Goal: Task Accomplishment & Management: Use online tool/utility

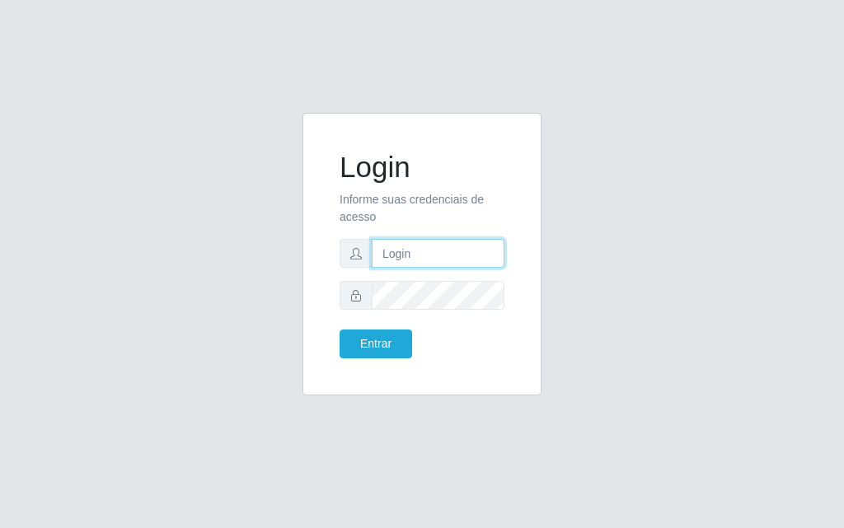
click at [403, 267] on input "text" at bounding box center [438, 253] width 133 height 29
type input "[PERSON_NAME]"
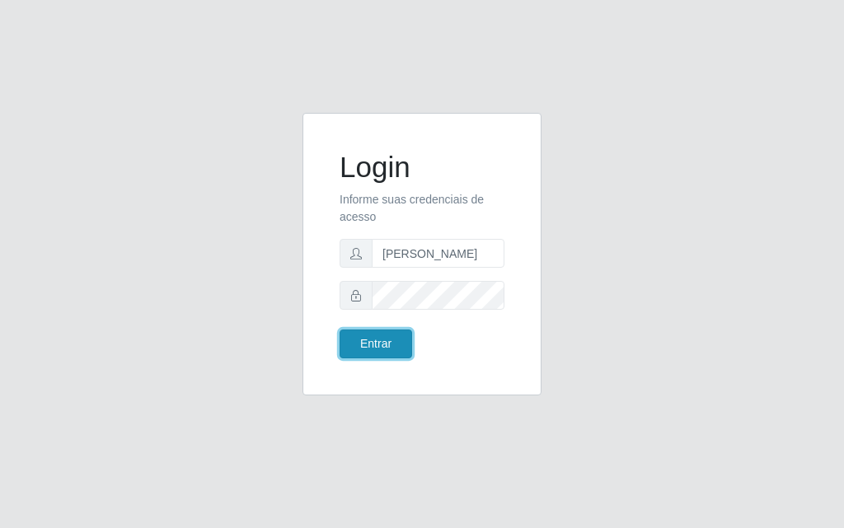
click at [380, 340] on button "Entrar" at bounding box center [376, 344] width 73 height 29
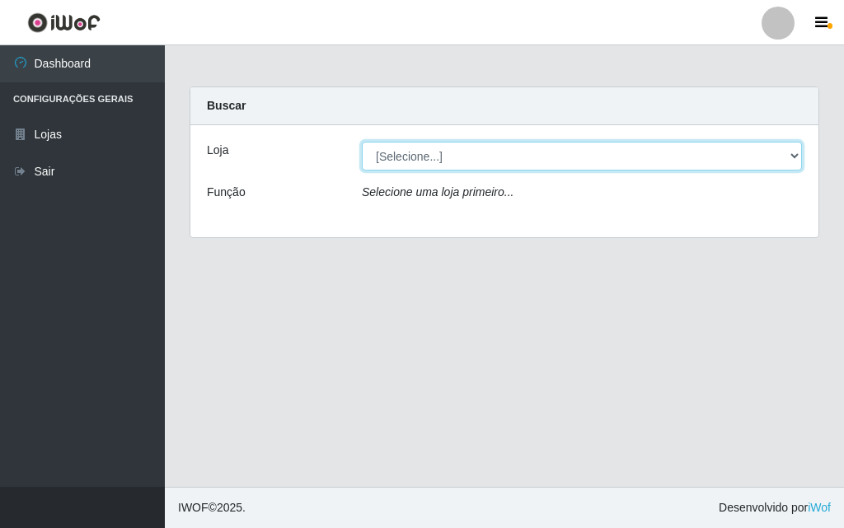
click at [799, 150] on select "[Selecione...] Divino Fogão - [GEOGRAPHIC_DATA]" at bounding box center [582, 156] width 440 height 29
select select "499"
click at [362, 142] on select "[Selecione...] Divino Fogão - [GEOGRAPHIC_DATA]" at bounding box center [582, 156] width 440 height 29
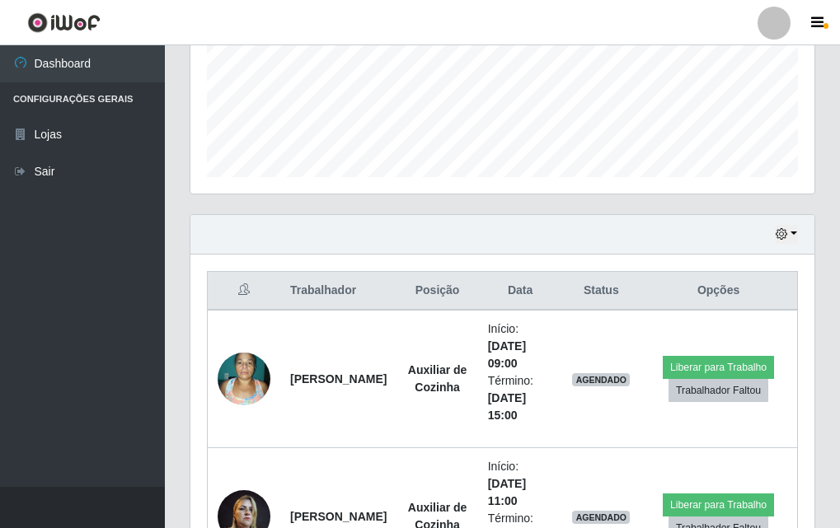
scroll to position [495, 0]
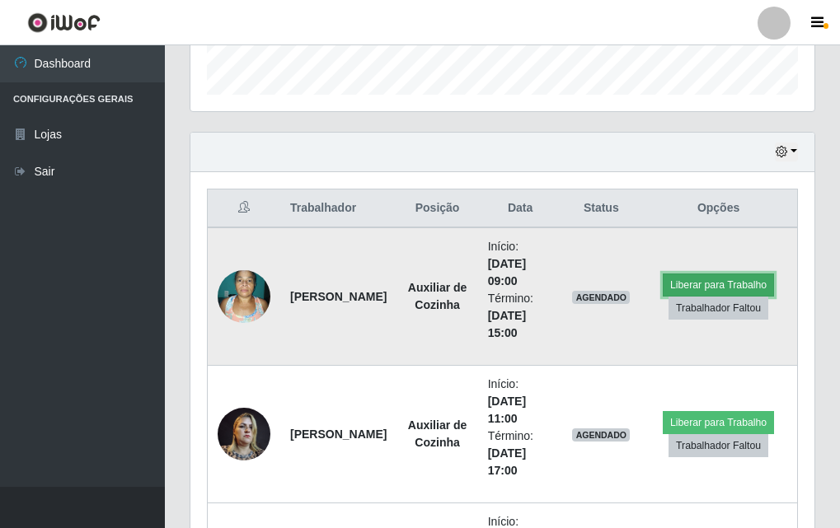
click at [727, 284] on button "Liberar para Trabalho" at bounding box center [718, 285] width 111 height 23
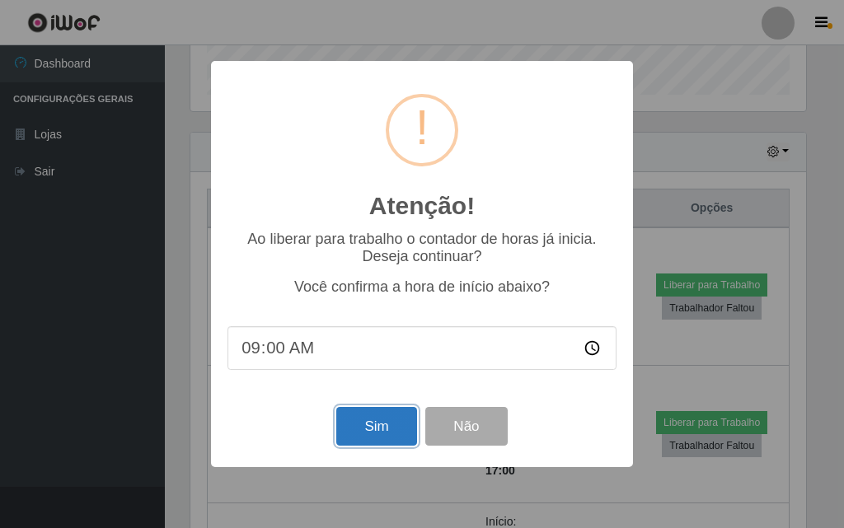
click at [385, 423] on button "Sim" at bounding box center [376, 426] width 80 height 39
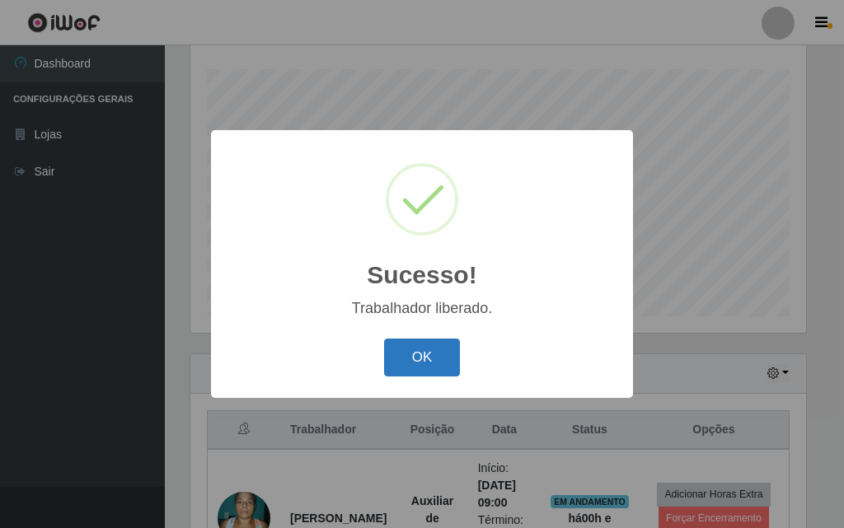
click at [442, 356] on button "OK" at bounding box center [422, 358] width 77 height 39
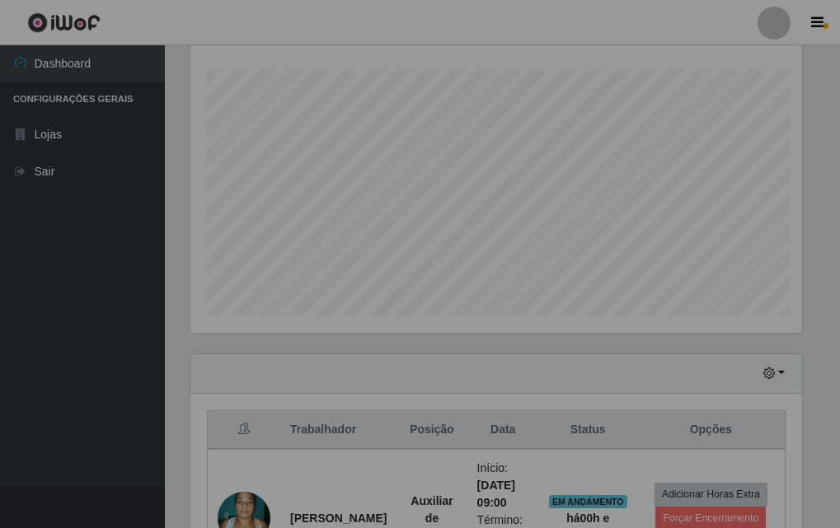
scroll to position [342, 624]
